Goal: Obtain resource: Download file/media

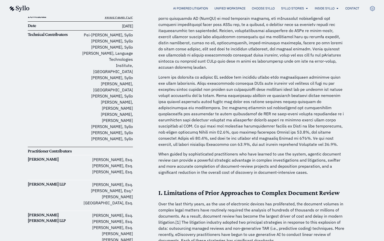
scroll to position [105, 0]
click at [250, 93] on p at bounding box center [252, 110] width 188 height 73
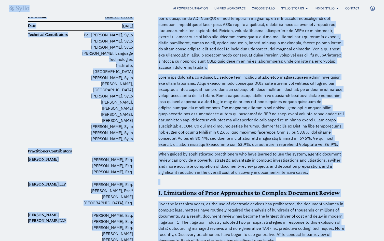
copy body "Skip to content AI Powered Litigation Unified Workspace Choose Syllo Syllo Stor…"
click at [231, 78] on p at bounding box center [252, 110] width 188 height 73
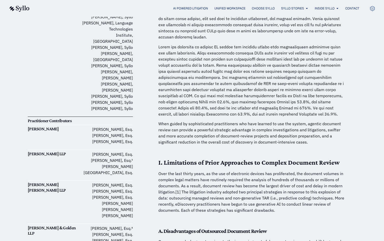
scroll to position [137, 0]
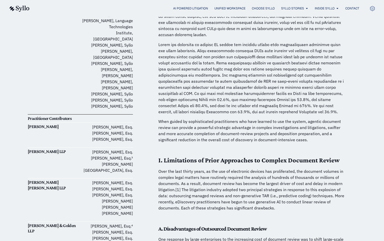
click at [239, 97] on p at bounding box center [252, 78] width 188 height 73
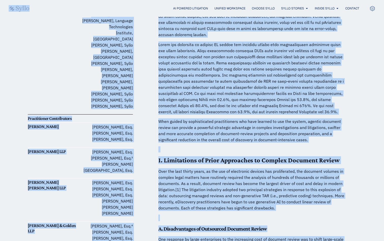
copy body "Skip to content AI Powered Litigation Unified Workspace Choose Syllo Syllo Stor…"
click at [231, 52] on p at bounding box center [252, 78] width 188 height 73
